Goal: Navigation & Orientation: Understand site structure

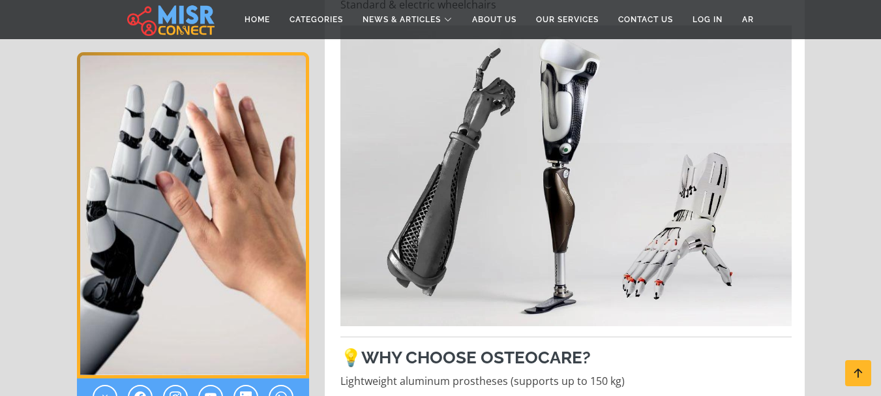
scroll to position [4537, 0]
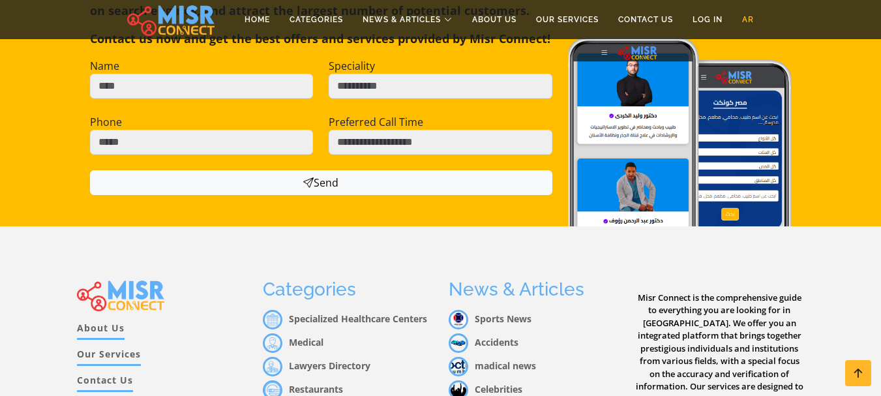
click at [752, 21] on link "AR" at bounding box center [748, 19] width 31 height 25
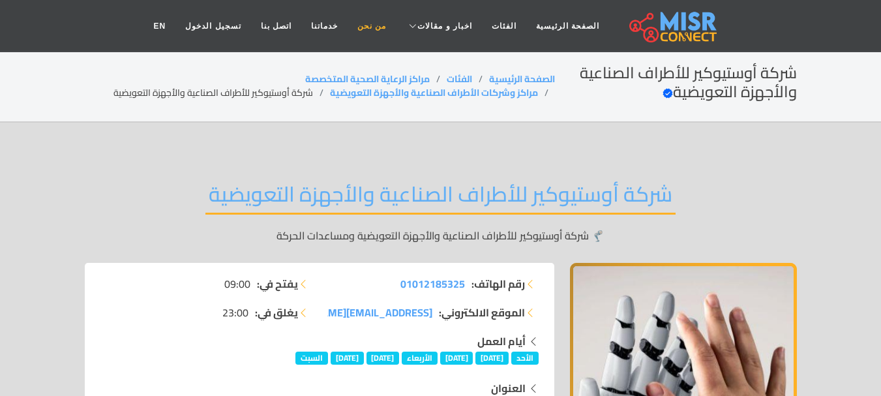
click at [368, 28] on link "من نحن" at bounding box center [372, 26] width 48 height 25
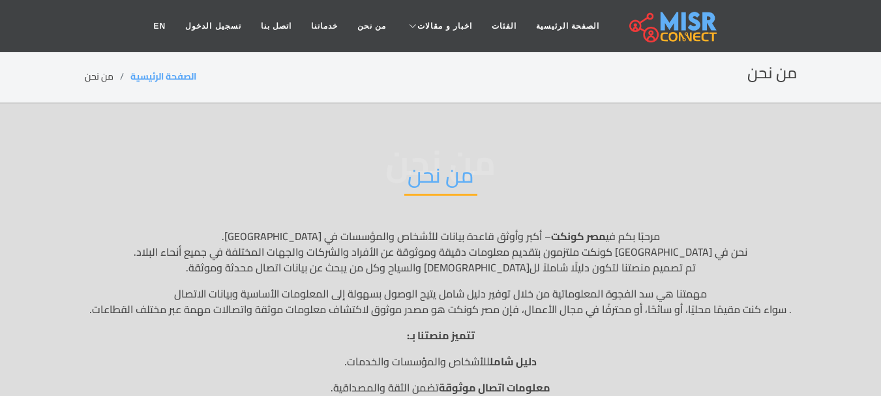
scroll to position [346, 0]
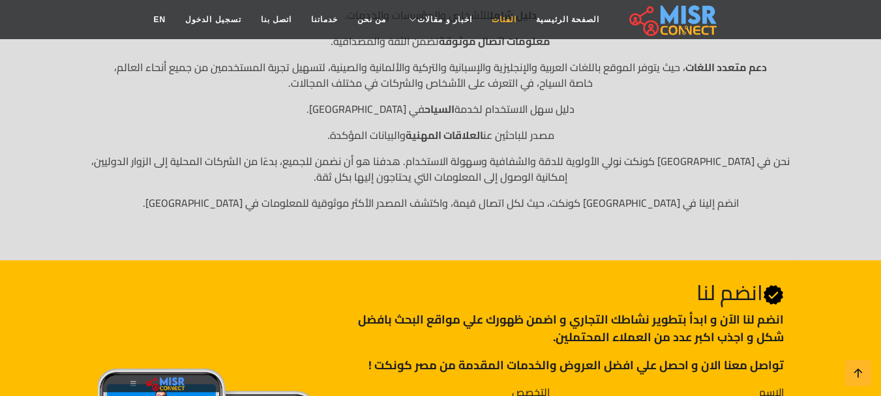
click at [493, 24] on link "الفئات" at bounding box center [504, 19] width 44 height 25
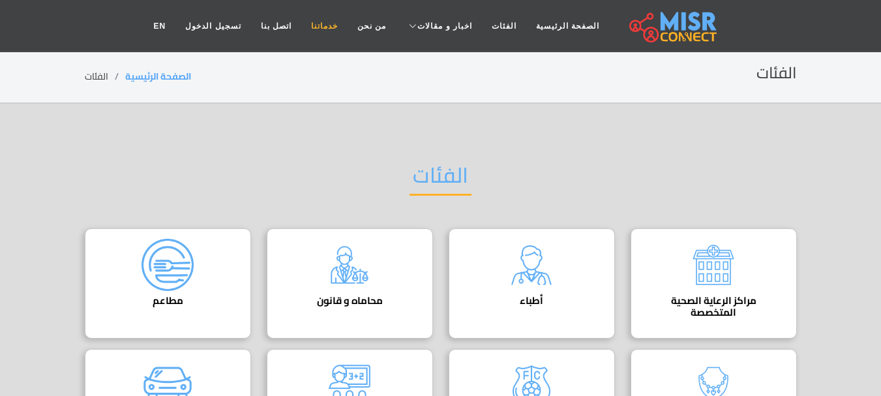
click at [328, 31] on link "خدماتنا" at bounding box center [324, 26] width 46 height 25
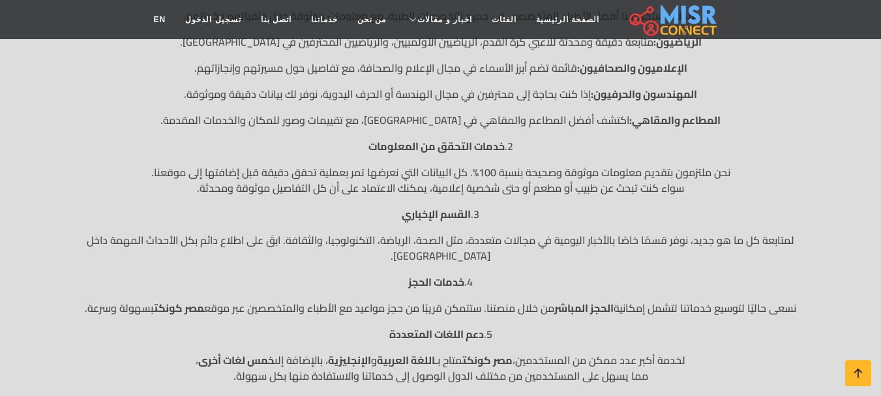
scroll to position [415, 0]
